Goal: Communication & Community: Answer question/provide support

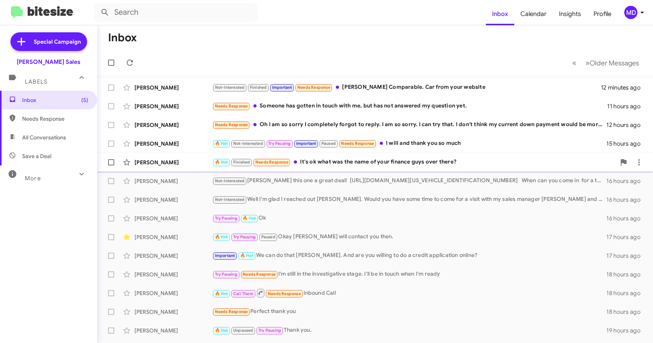
click at [364, 161] on div "🔥 Hot Finished Needs Response It's ok what was the name of your finance guys ov…" at bounding box center [414, 161] width 404 height 9
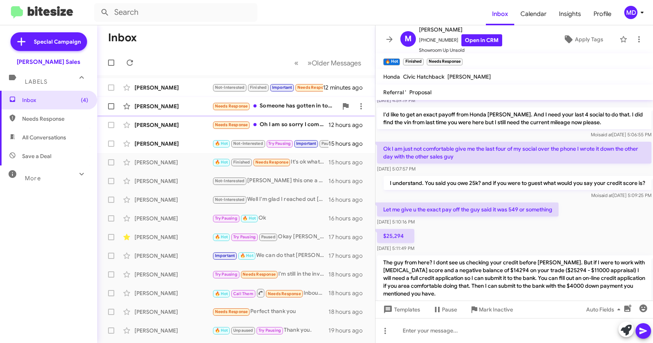
scroll to position [133, 0]
click at [176, 139] on div "[PERSON_NAME] 🔥 Hot Not-Interested Try Pausing Important Paused Needs Response …" at bounding box center [236, 144] width 266 height 16
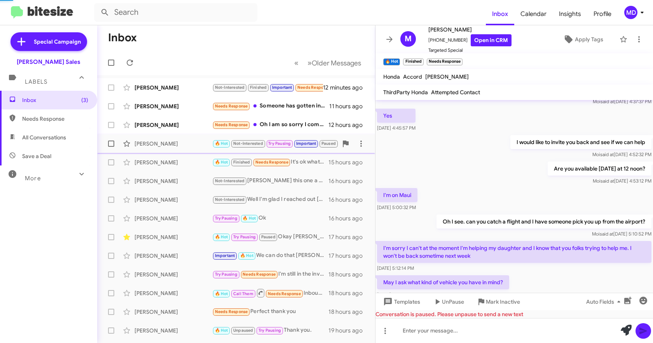
scroll to position [439, 0]
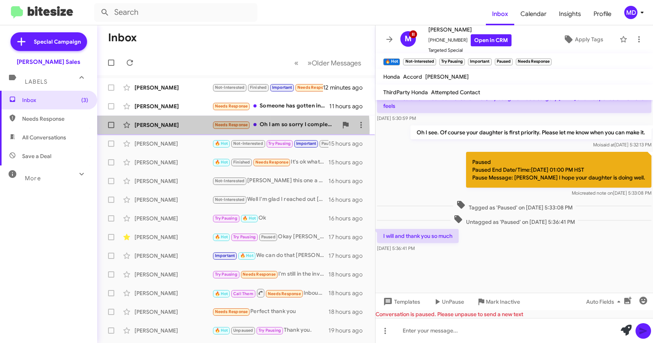
click at [172, 130] on div "[PERSON_NAME] Goodness Needs Response Oh I am so sorry I completely forgot to r…" at bounding box center [236, 125] width 266 height 16
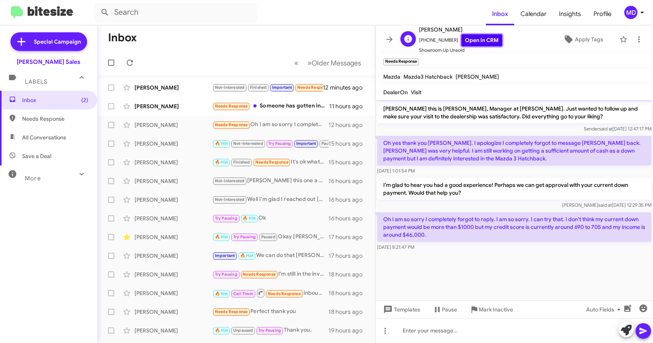
click at [484, 37] on link "Open in CRM" at bounding box center [482, 40] width 41 height 12
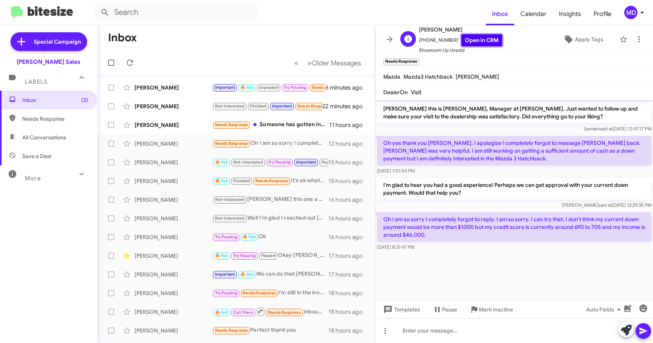
click at [478, 39] on link "Open in CRM" at bounding box center [482, 40] width 41 height 12
click at [622, 330] on icon at bounding box center [626, 329] width 11 height 11
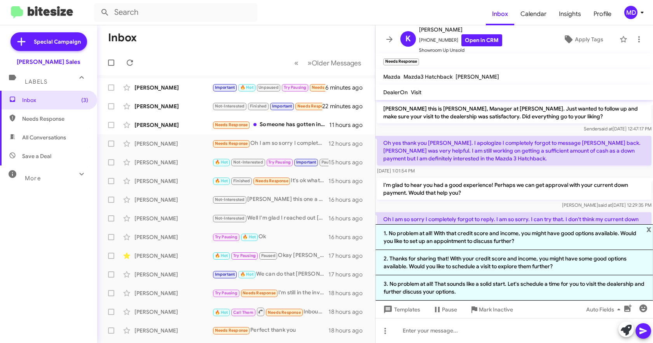
click at [491, 241] on li "1. No problem at all! With that credit score and income, you might have good op…" at bounding box center [515, 237] width 278 height 26
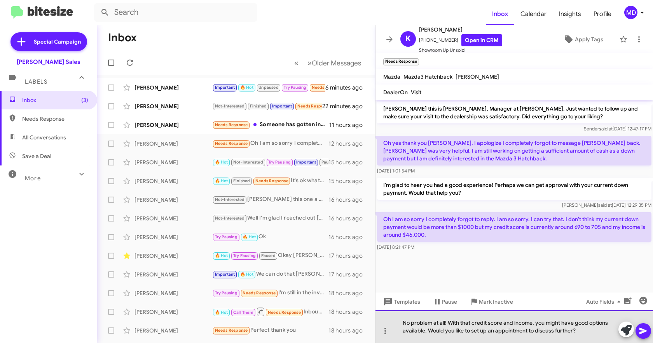
click at [572, 328] on div "No problem at all! With that credit score and income, you might have good optio…" at bounding box center [515, 326] width 278 height 33
click at [577, 331] on div "No problem at all! With that credit score and income, you might have good optio…" at bounding box center [515, 326] width 278 height 33
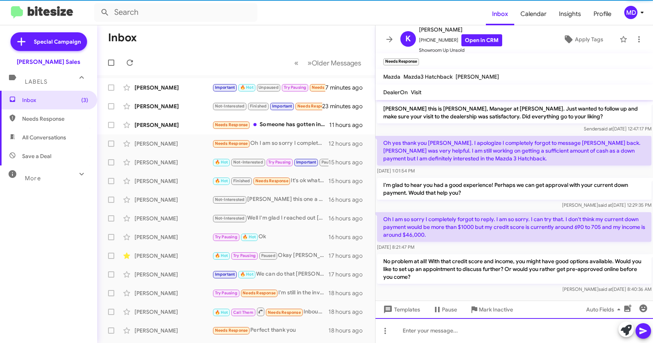
scroll to position [4, 0]
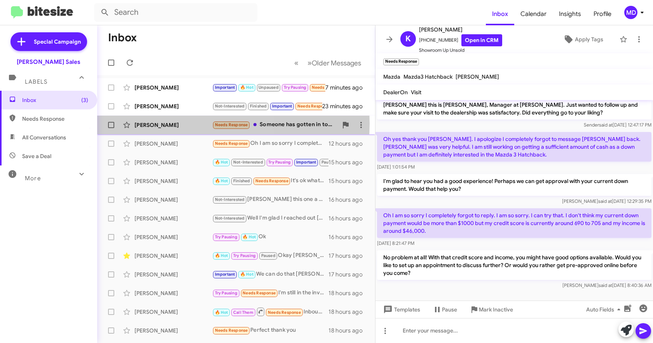
click at [173, 123] on div "[PERSON_NAME]" at bounding box center [174, 125] width 78 height 8
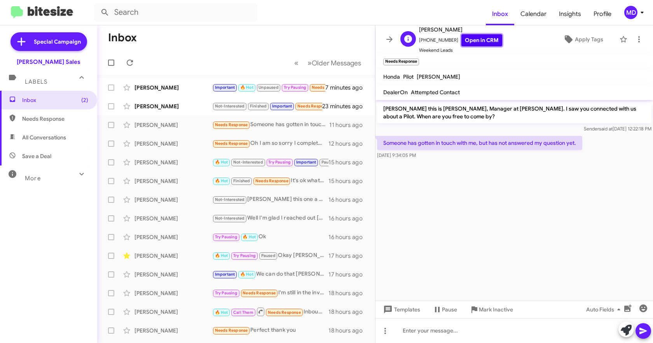
click at [471, 38] on link "Open in CRM" at bounding box center [482, 40] width 41 height 12
click at [533, 241] on cdk-virtual-scroll-viewport "[PERSON_NAME] this is [PERSON_NAME], Manager at [PERSON_NAME]. I saw you connec…" at bounding box center [515, 200] width 278 height 200
click at [610, 325] on div at bounding box center [515, 330] width 278 height 25
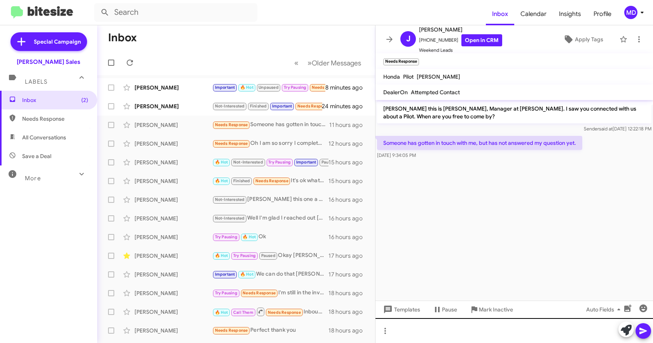
drag, startPoint x: 627, startPoint y: 331, endPoint x: 605, endPoint y: 333, distance: 21.9
click at [605, 333] on div at bounding box center [515, 330] width 278 height 25
click at [626, 330] on icon at bounding box center [626, 329] width 11 height 11
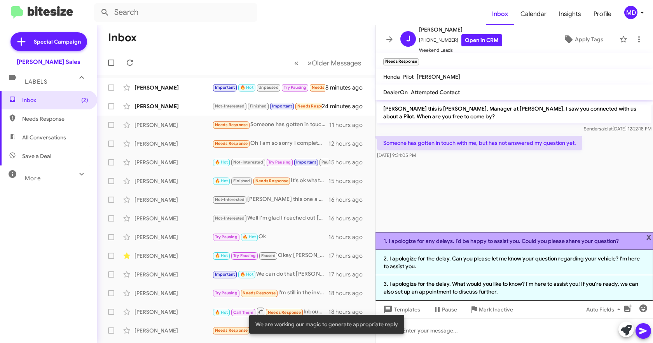
click at [470, 243] on li "1. I apologize for any delays. I’d be happy to assist you. Could you please sha…" at bounding box center [515, 241] width 278 height 18
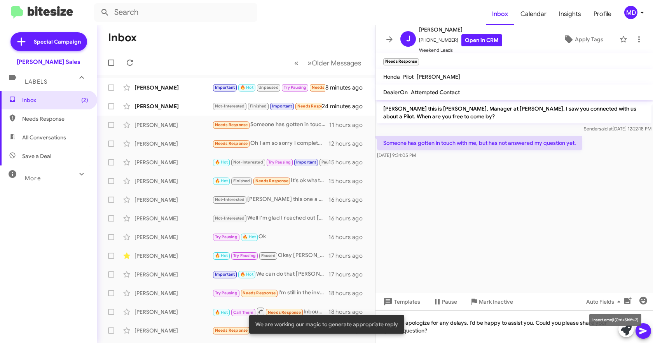
click at [645, 328] on mat-tooltip-component "Insert emoji (Ctrl+Shift+2)" at bounding box center [615, 319] width 63 height 23
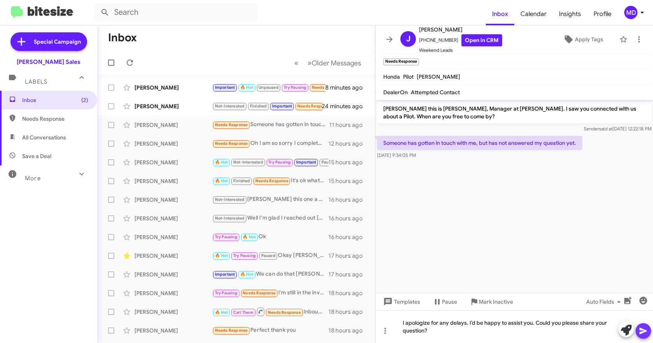
click at [642, 330] on icon at bounding box center [643, 330] width 9 height 9
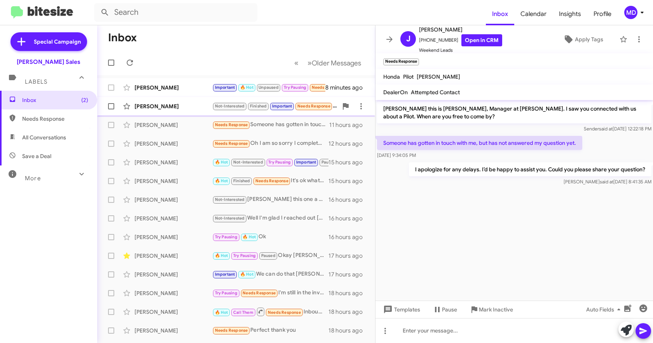
click at [152, 107] on div "[PERSON_NAME]" at bounding box center [174, 106] width 78 height 8
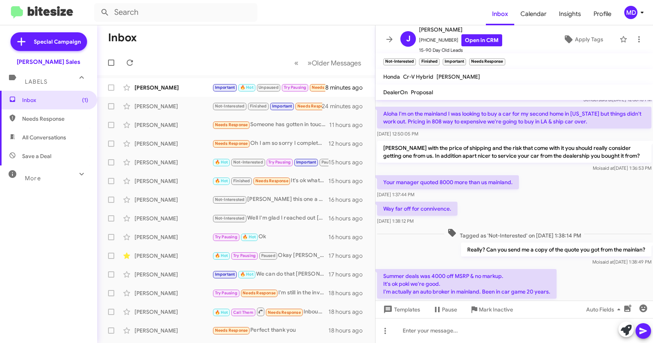
scroll to position [70, 0]
click at [390, 37] on icon at bounding box center [389, 39] width 6 height 6
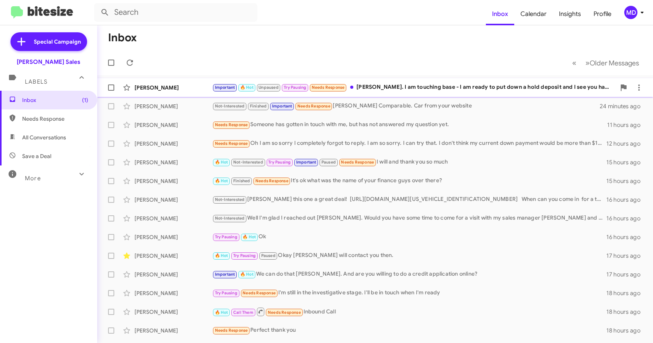
click at [395, 85] on div "Important 🔥 Hot Unpaused Try Pausing Needs Response [PERSON_NAME]. I am touchin…" at bounding box center [414, 87] width 404 height 9
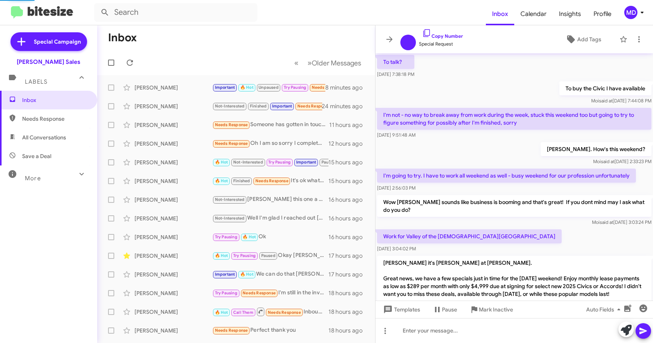
scroll to position [552, 0]
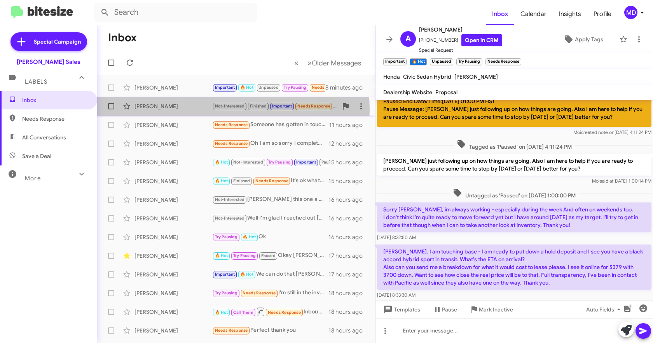
click at [196, 110] on div "[PERSON_NAME]" at bounding box center [174, 106] width 78 height 8
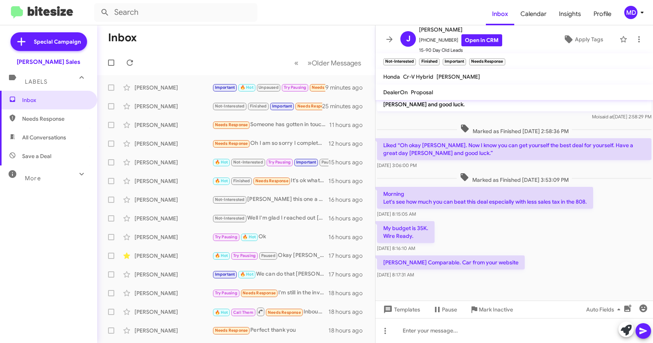
scroll to position [303, 0]
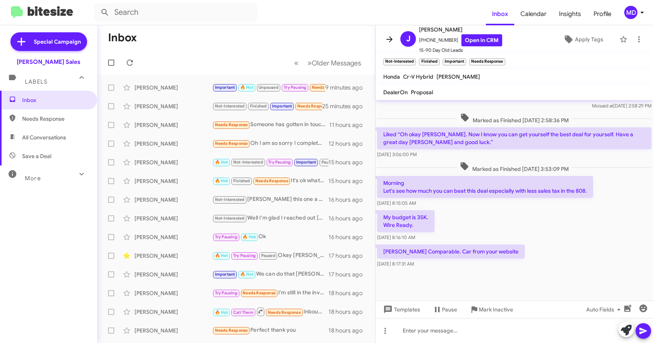
click at [385, 37] on span at bounding box center [390, 39] width 16 height 9
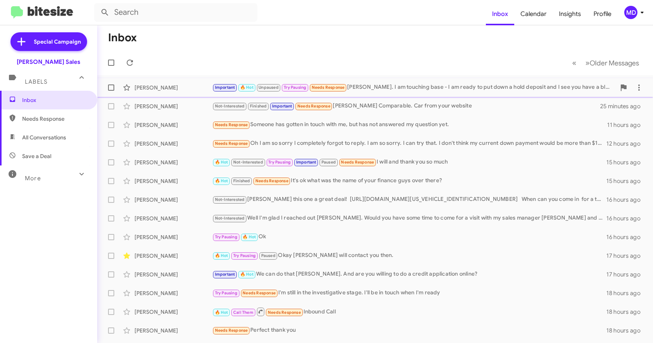
click at [378, 82] on div "[PERSON_NAME] Important 🔥 Hot Unpaused Try Pausing Needs Response [PERSON_NAME]…" at bounding box center [375, 88] width 544 height 16
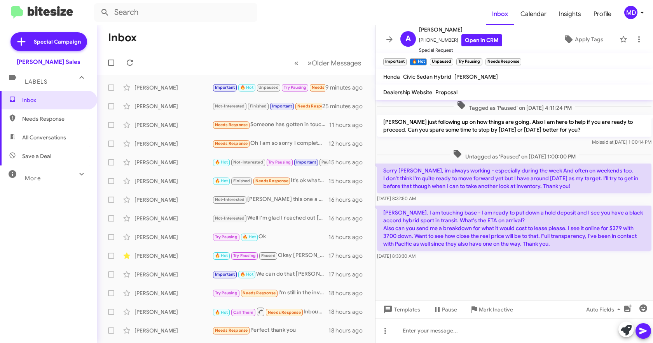
scroll to position [598, 0]
click at [385, 40] on icon at bounding box center [389, 39] width 9 height 9
